Goal: Check status: Check status

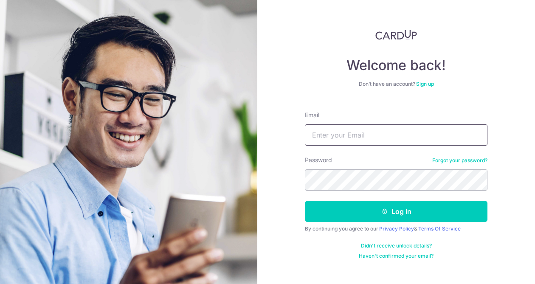
click at [325, 132] on input "Email" at bounding box center [396, 134] width 182 height 21
type input "[EMAIL_ADDRESS][DOMAIN_NAME]"
click at [387, 135] on input "[EMAIL_ADDRESS][DOMAIN_NAME]" at bounding box center [396, 134] width 182 height 21
drag, startPoint x: 400, startPoint y: 134, endPoint x: 291, endPoint y: 134, distance: 109.0
click at [294, 134] on div "Welcome back! Don’t have an account? Sign up Email hiromikizaki@meta.com Passwo…" at bounding box center [395, 142] width 277 height 284
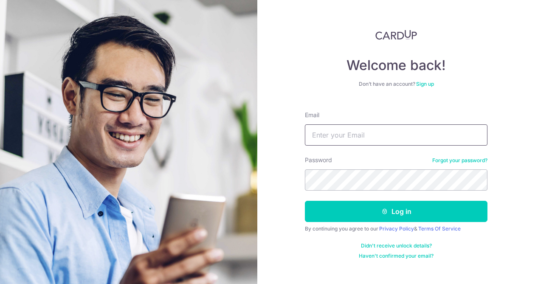
click at [326, 134] on input "Email" at bounding box center [396, 134] width 182 height 21
drag, startPoint x: 409, startPoint y: 129, endPoint x: 327, endPoint y: 129, distance: 81.9
click at [327, 129] on input "hiromikizaki@fb.com" at bounding box center [396, 134] width 182 height 21
click at [358, 134] on input "hiromikizaki@fb.com" at bounding box center [396, 134] width 182 height 21
drag, startPoint x: 377, startPoint y: 135, endPoint x: 364, endPoint y: 131, distance: 14.2
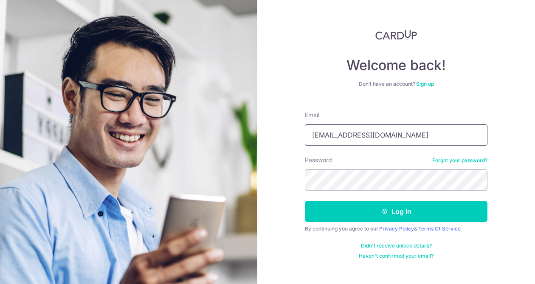
click at [364, 131] on input "hiromikizaki@fb.com" at bounding box center [396, 134] width 182 height 21
type input "[EMAIL_ADDRESS][DOMAIN_NAME]"
click at [305, 201] on button "Log in" at bounding box center [396, 211] width 182 height 21
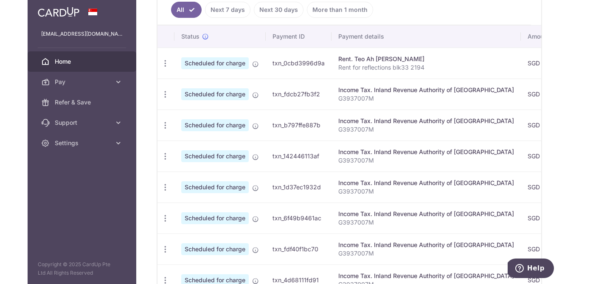
scroll to position [258, 0]
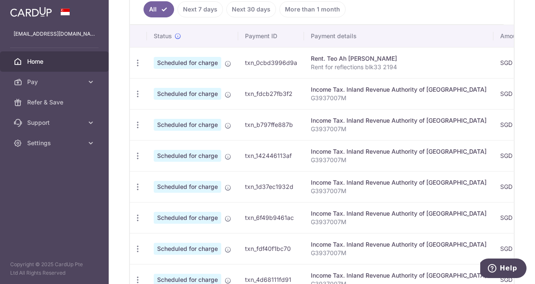
click at [410, 92] on div "Income Tax. Inland Revenue Authority of [GEOGRAPHIC_DATA]" at bounding box center [399, 89] width 176 height 8
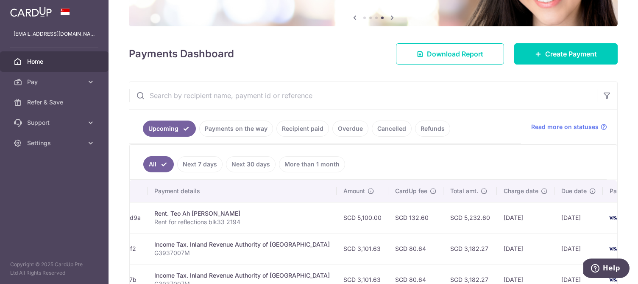
scroll to position [86, 0]
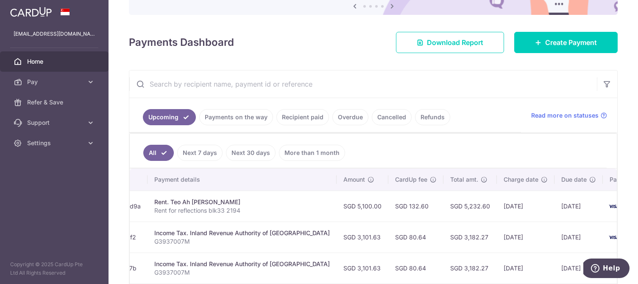
click at [250, 119] on link "Payments on the way" at bounding box center [236, 117] width 74 height 16
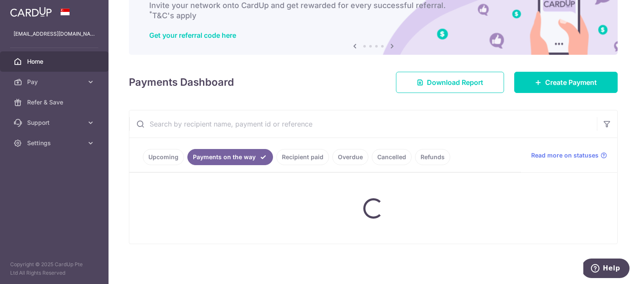
scroll to position [94, 0]
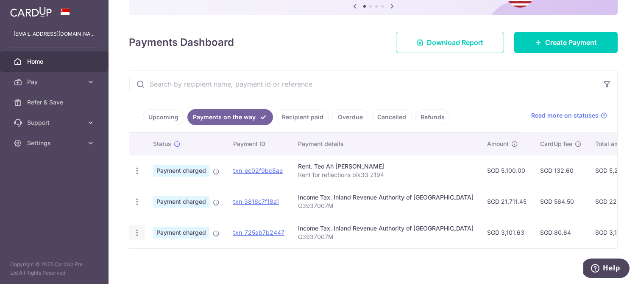
click at [135, 231] on icon "button" at bounding box center [137, 232] width 9 height 9
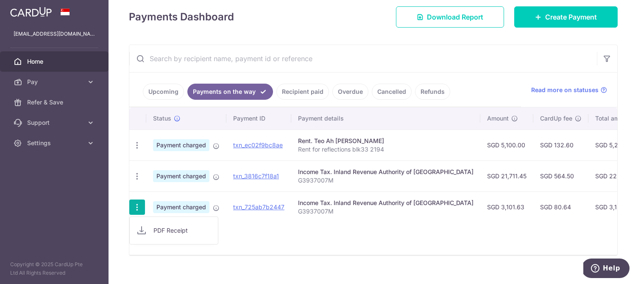
scroll to position [120, 0]
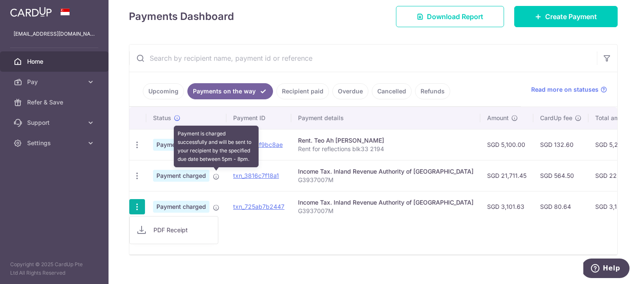
click at [215, 176] on icon at bounding box center [216, 176] width 7 height 7
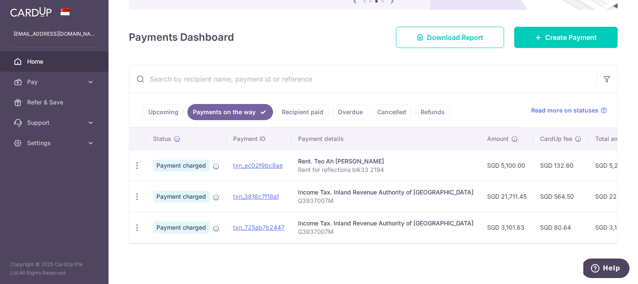
click at [169, 228] on span "Payment charged" at bounding box center [181, 227] width 56 height 12
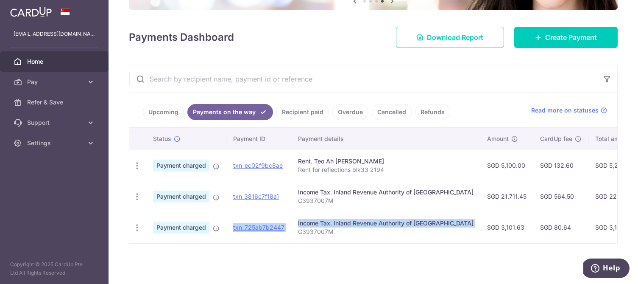
drag, startPoint x: 291, startPoint y: 230, endPoint x: 227, endPoint y: 227, distance: 63.7
click at [227, 227] on tr "PDF Receipt Payment charged txn_725ab7b2447 Income Tax. Inland Revenue Authorit…" at bounding box center [472, 227] width 686 height 31
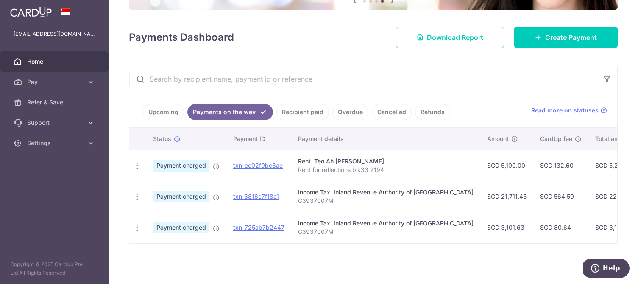
click at [232, 241] on td "txn_725ab7b2447" at bounding box center [259, 227] width 65 height 31
drag, startPoint x: 288, startPoint y: 225, endPoint x: 230, endPoint y: 229, distance: 57.8
click at [230, 229] on td "txn_725ab7b2447" at bounding box center [259, 227] width 65 height 31
copy link "txn_725ab7b2447"
click at [534, 267] on icon "Help" at bounding box center [595, 268] width 8 height 8
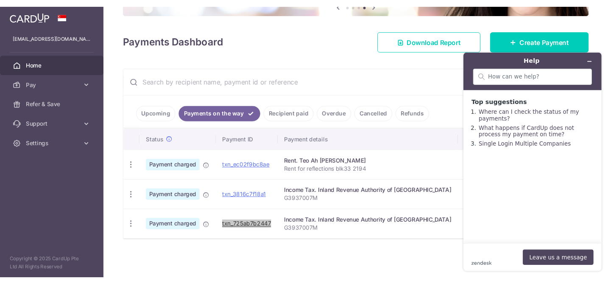
scroll to position [0, 0]
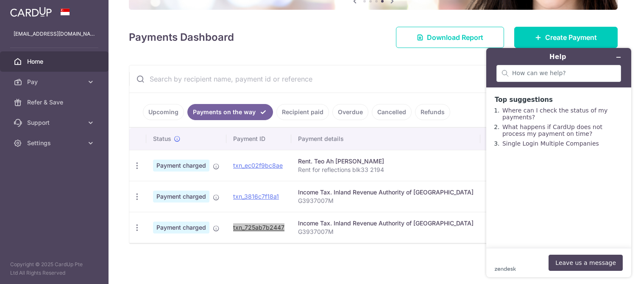
click at [527, 249] on footer "zendesk .cls-1{fill:#03363d;} Leave us a message" at bounding box center [559, 262] width 145 height 29
click at [522, 260] on div "zendesk .cls-1{fill:#03363d;} Leave us a message" at bounding box center [559, 263] width 128 height 16
click at [507, 271] on footer "zendesk .cls-1{fill:#03363d;} Leave us a message" at bounding box center [559, 262] width 145 height 29
click at [507, 262] on div "zendesk .cls-1{fill:#03363d;} Leave us a message" at bounding box center [559, 263] width 128 height 16
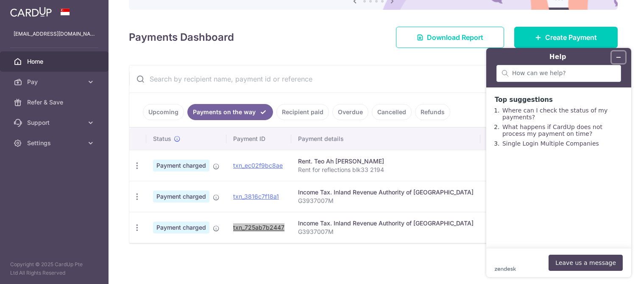
click at [534, 60] on button "Minimise widget" at bounding box center [619, 57] width 14 height 12
